Goal: Task Accomplishment & Management: Use online tool/utility

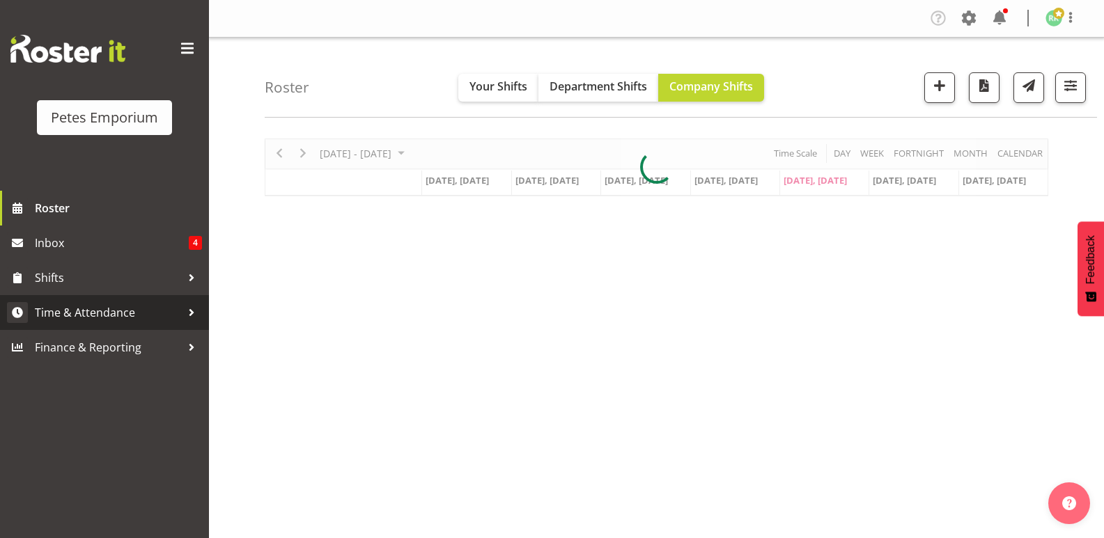
click at [105, 313] on span "Time & Attendance" at bounding box center [108, 312] width 146 height 21
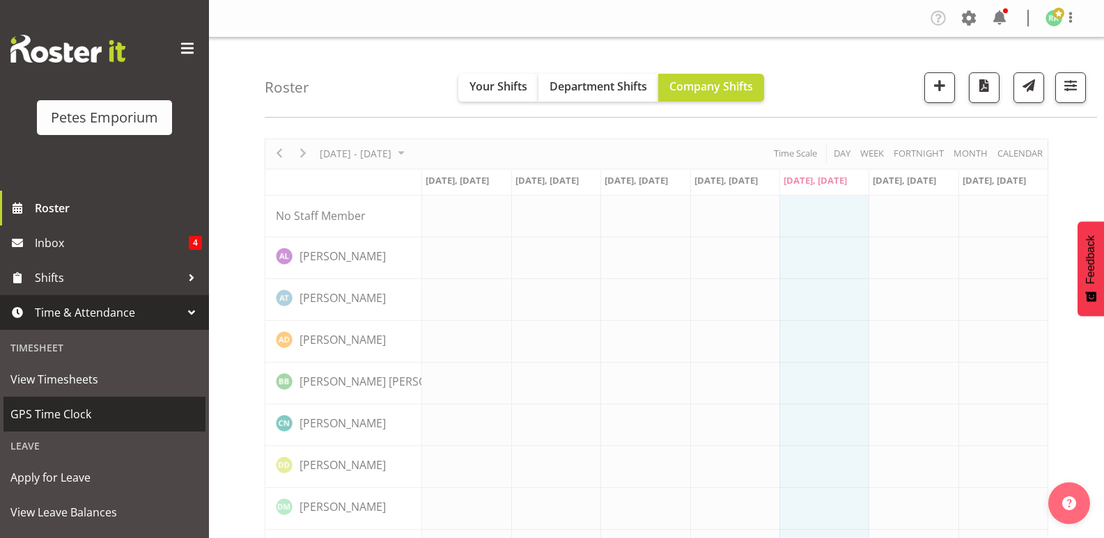
click at [67, 409] on span "GPS Time Clock" at bounding box center [104, 414] width 188 height 21
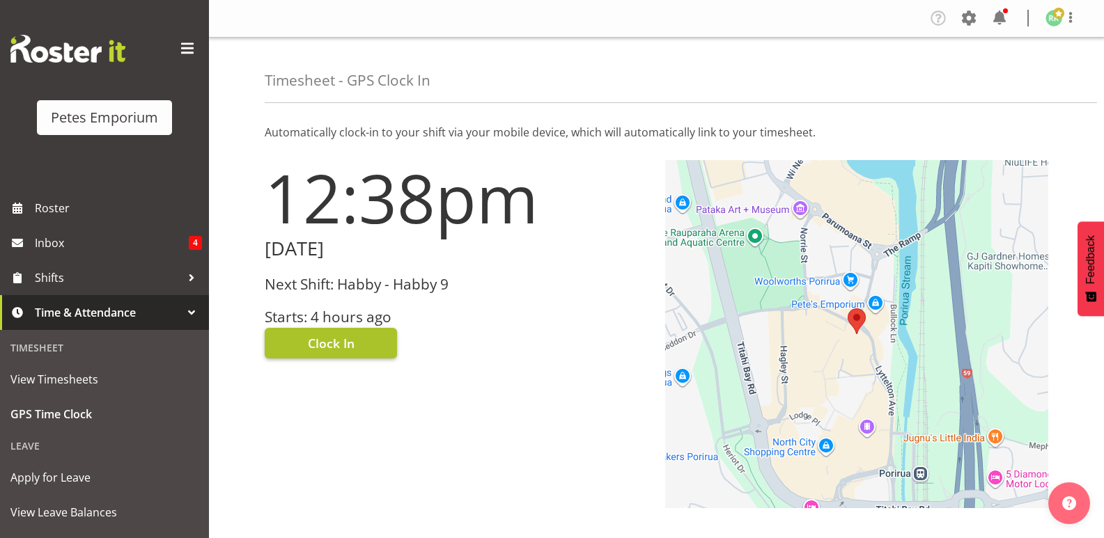
click at [327, 338] on span "Clock In" at bounding box center [331, 343] width 47 height 18
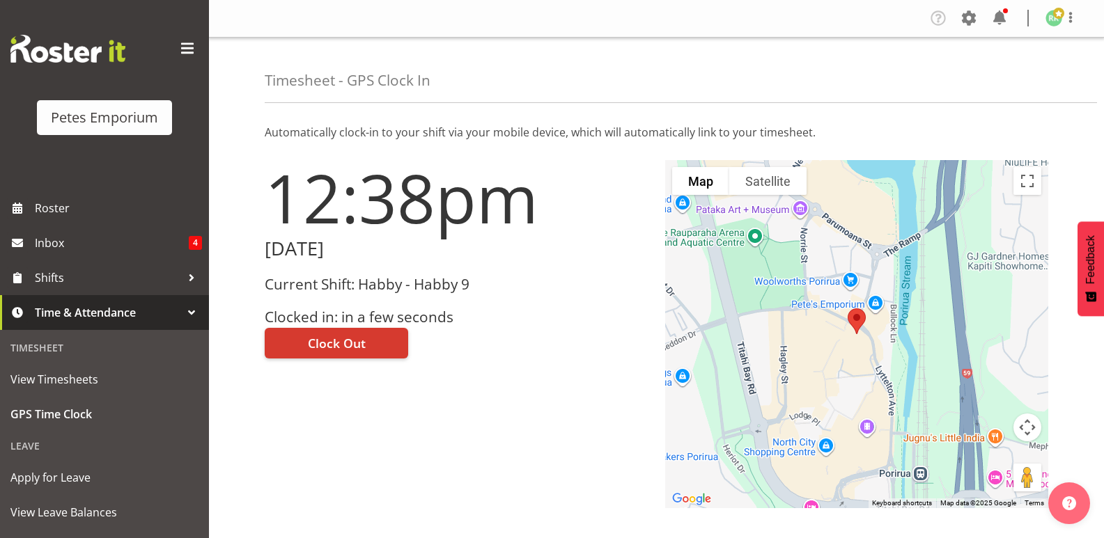
click at [1053, 17] on span at bounding box center [1058, 13] width 11 height 11
click at [987, 69] on link "Log Out" at bounding box center [1012, 73] width 134 height 25
